Goal: Information Seeking & Learning: Learn about a topic

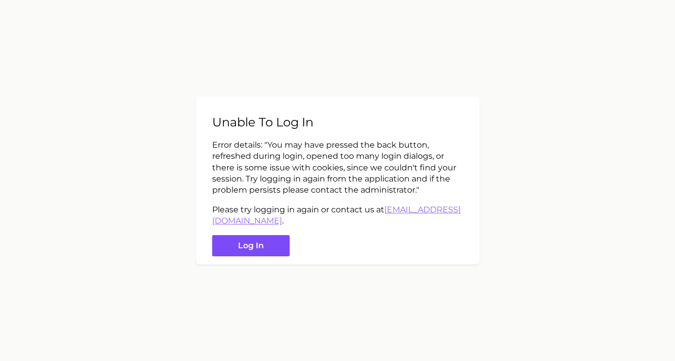
click at [267, 243] on button "Log in" at bounding box center [250, 246] width 77 height 22
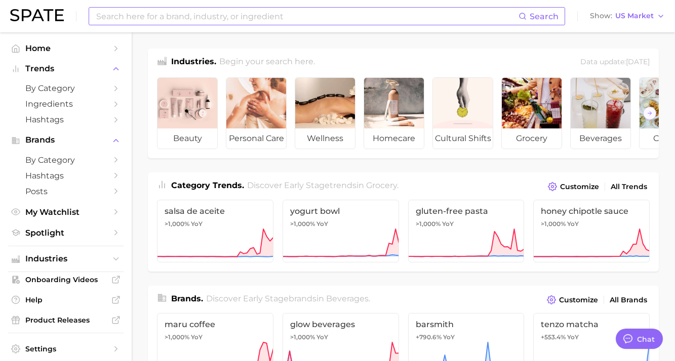
click at [169, 23] on input at bounding box center [306, 16] width 423 height 17
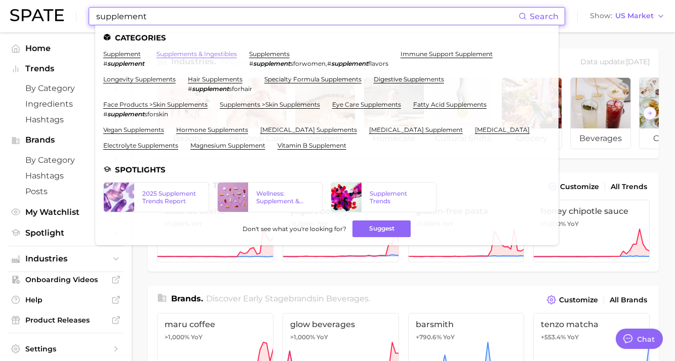
type input "supplement"
click at [181, 56] on link "supplements & ingestibles" at bounding box center [196, 54] width 80 height 8
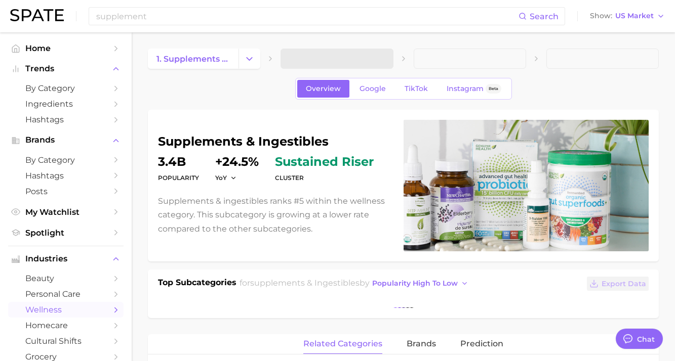
type textarea "x"
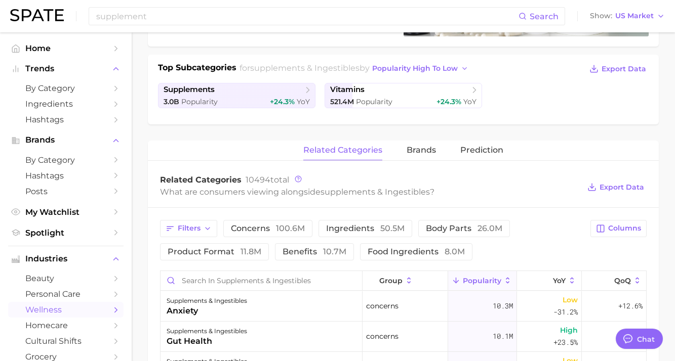
scroll to position [217, 0]
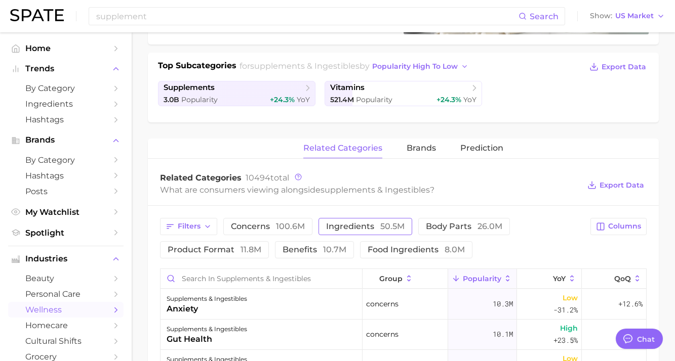
click at [388, 232] on button "ingredients 50.5m" at bounding box center [365, 226] width 94 height 17
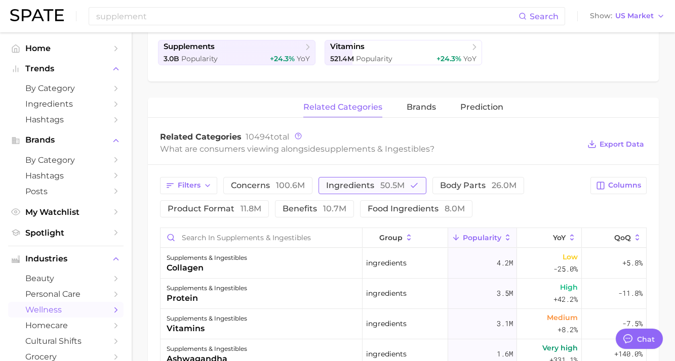
scroll to position [266, 0]
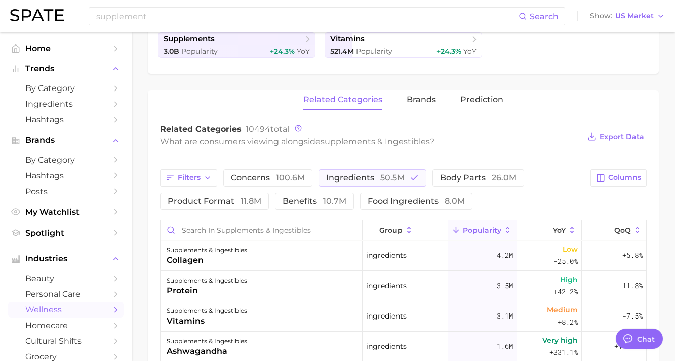
click at [507, 230] on icon at bounding box center [507, 230] width 9 height 9
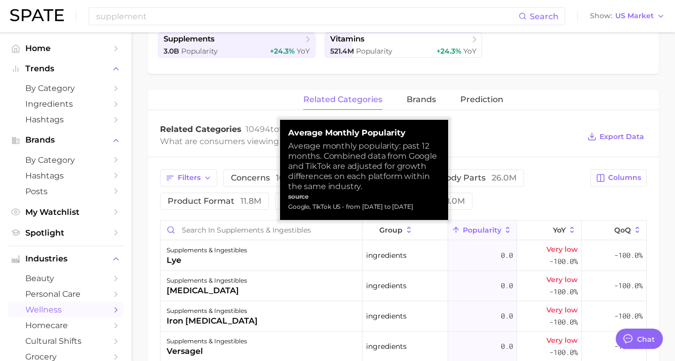
click at [507, 229] on icon at bounding box center [507, 230] width 9 height 9
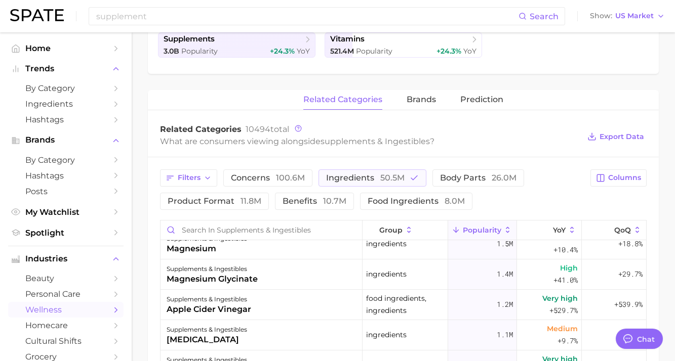
scroll to position [134, 0]
click at [306, 234] on input "Search in supplements & ingestibles" at bounding box center [260, 230] width 201 height 19
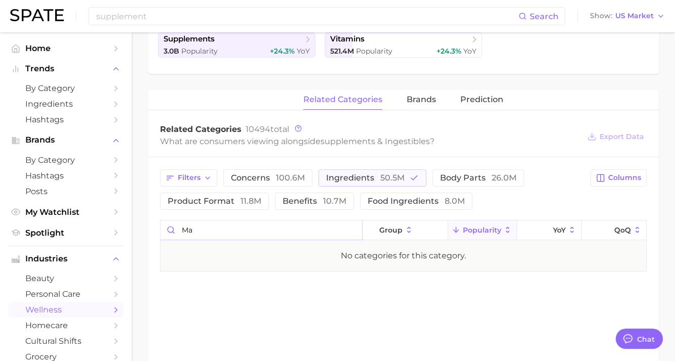
type input "m"
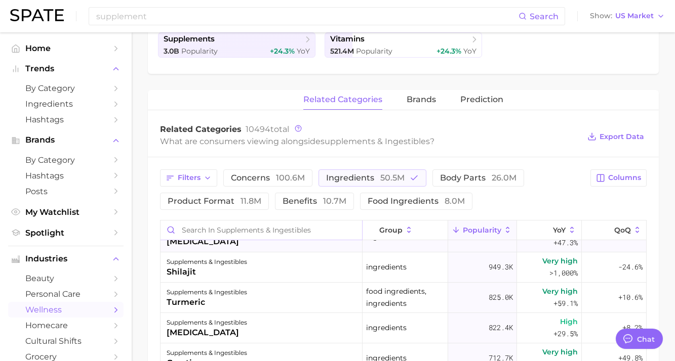
scroll to position [293, 0]
click at [244, 294] on div "supplements & ingestibles" at bounding box center [207, 292] width 80 height 12
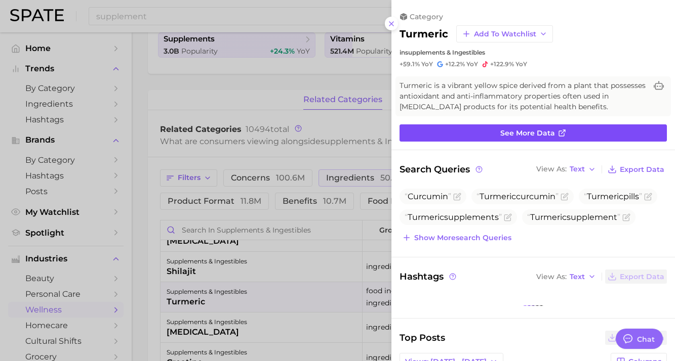
click at [521, 134] on span "See more data" at bounding box center [527, 133] width 55 height 9
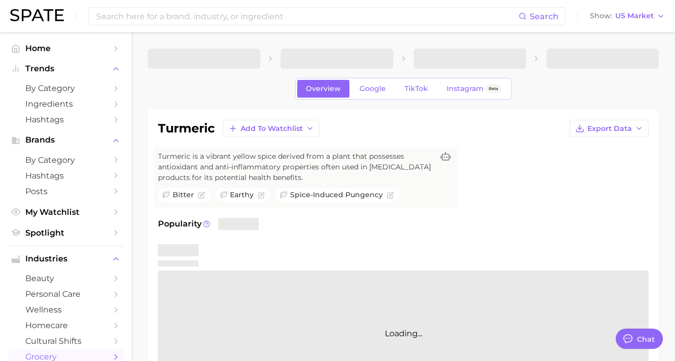
type textarea "x"
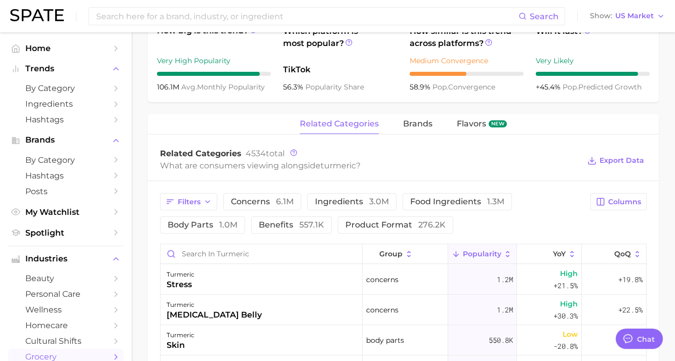
scroll to position [421, 0]
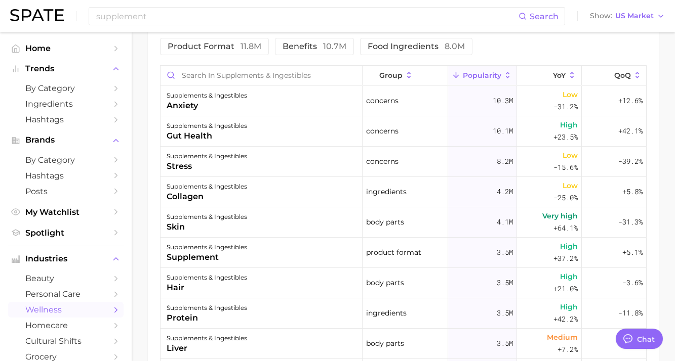
scroll to position [266, 0]
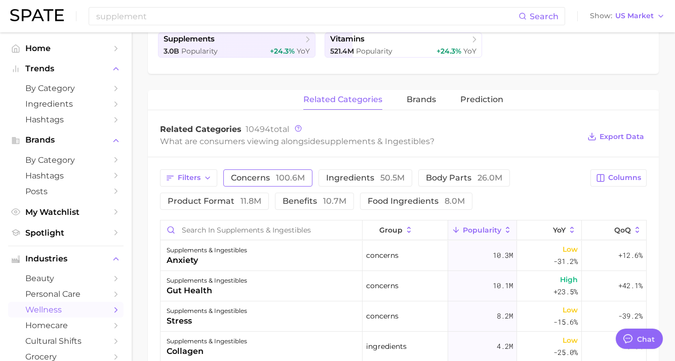
click at [288, 179] on span "100.6m" at bounding box center [290, 178] width 29 height 10
click at [572, 226] on icon at bounding box center [571, 230] width 9 height 9
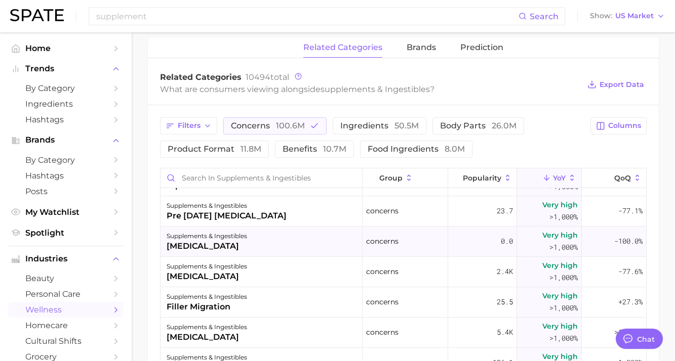
scroll to position [76, 0]
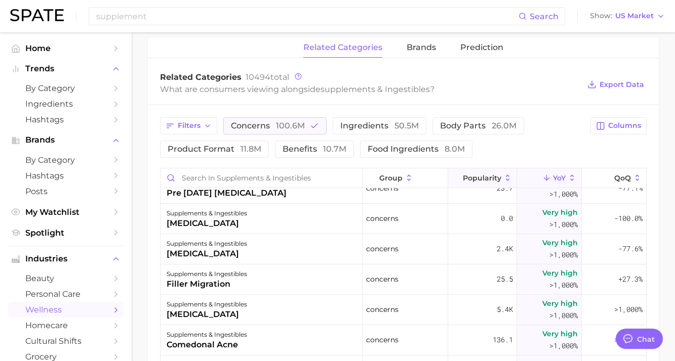
click at [507, 173] on button "Popularity" at bounding box center [482, 179] width 69 height 20
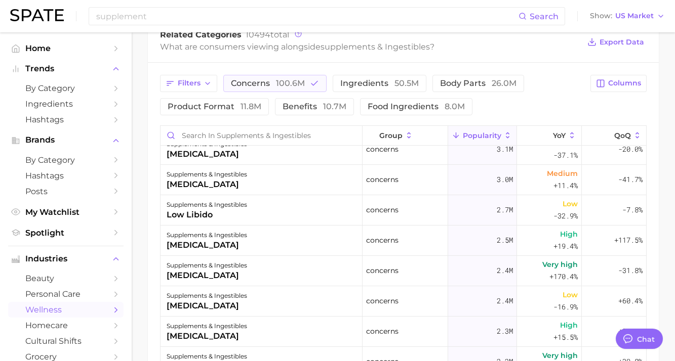
scroll to position [135, 0]
